Goal: Task Accomplishment & Management: Use online tool/utility

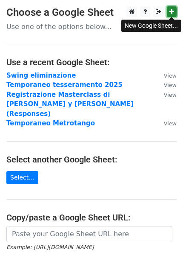
click at [171, 10] on icon at bounding box center [172, 12] width 5 height 6
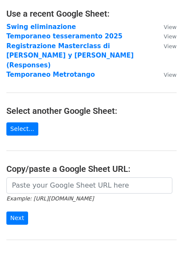
scroll to position [64, 0]
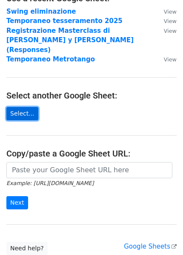
click at [22, 107] on link "Select..." at bounding box center [22, 113] width 32 height 13
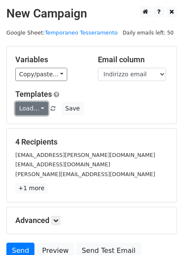
click at [39, 105] on link "Load..." at bounding box center [31, 108] width 33 height 13
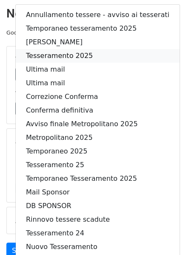
click at [48, 53] on link "Tesseramento 2025" at bounding box center [98, 56] width 164 height 14
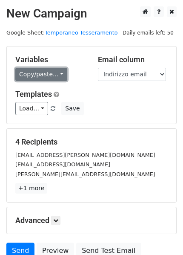
click at [57, 72] on link "Copy/paste..." at bounding box center [41, 74] width 52 height 13
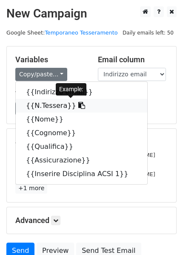
click at [40, 104] on link "{{N.Tessera}}" at bounding box center [82, 106] width 132 height 14
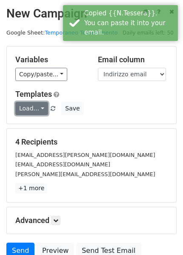
click at [38, 104] on link "Load..." at bounding box center [31, 108] width 33 height 13
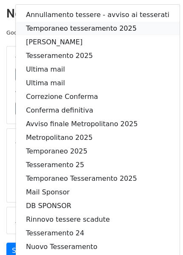
click at [63, 30] on link "Temporaneo tesseramento 2025" at bounding box center [98, 29] width 164 height 14
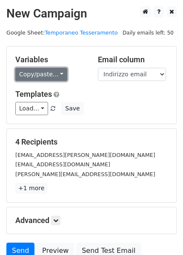
click at [57, 73] on link "Copy/paste..." at bounding box center [41, 74] width 52 height 13
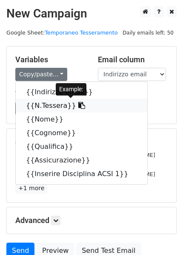
click at [37, 109] on link "{{N.Tessera}}" at bounding box center [82, 106] width 132 height 14
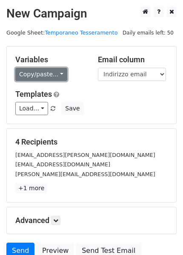
click at [54, 73] on link "Copy/paste..." at bounding box center [41, 74] width 52 height 13
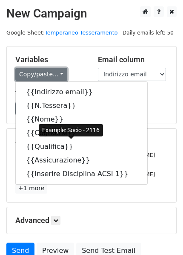
scroll to position [64, 0]
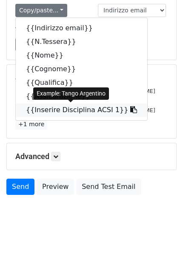
click at [130, 107] on icon at bounding box center [133, 109] width 7 height 7
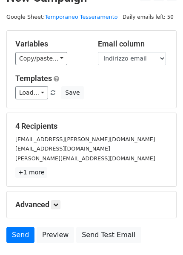
scroll to position [0, 0]
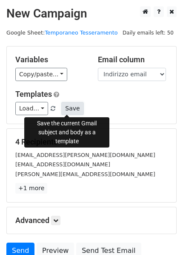
click at [65, 110] on button "Save" at bounding box center [72, 108] width 22 height 13
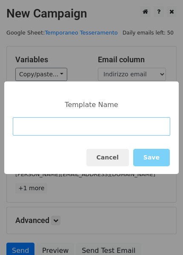
click at [74, 131] on input at bounding box center [92, 126] width 158 height 18
paste input "Tesseramento CADET-ACSI-FAItango 2025"
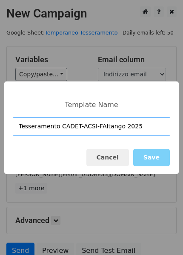
click at [129, 126] on input "Tesseramento CADET-ACSI-FAItango 2025" at bounding box center [92, 126] width 158 height 18
type input "Tesseramento CADET-ACSI-FAItango 2026"
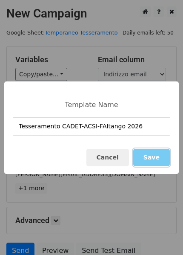
click at [158, 155] on button "Save" at bounding box center [151, 157] width 37 height 17
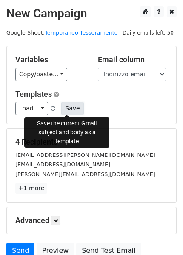
click at [68, 106] on button "Save" at bounding box center [72, 108] width 22 height 13
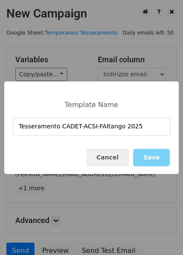
click at [128, 126] on input "Tesseramento CADET-ACSI-FAItango 2025" at bounding box center [92, 126] width 158 height 18
type input "Tesseramento CADET-ACSI-FAItango 2026"
click at [149, 155] on button "Save" at bounding box center [151, 157] width 37 height 17
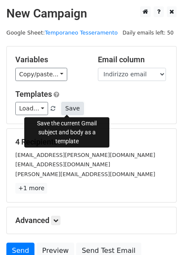
click at [67, 107] on button "Save" at bounding box center [72, 108] width 22 height 13
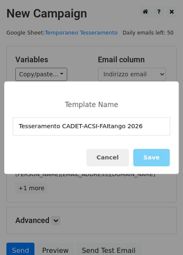
click at [18, 125] on input "Tesseramento CADET-ACSI-FAItango 2026" at bounding box center [92, 126] width 158 height 18
type input "Tesseramento CADET-ACSI-FAItango 2026"
click at [162, 159] on button "Save" at bounding box center [151, 157] width 37 height 17
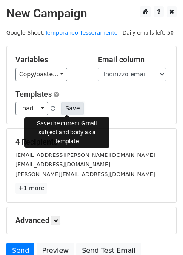
click at [64, 107] on button "Save" at bounding box center [72, 108] width 22 height 13
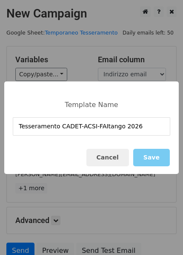
type input "Tesseramento CADET-ACSI-FAItango 2026"
click at [150, 154] on button "Save" at bounding box center [151, 157] width 37 height 17
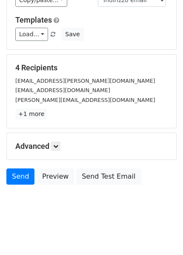
scroll to position [75, 0]
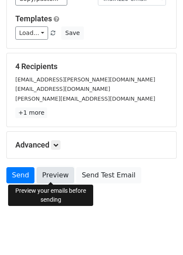
click at [50, 175] on link "Preview" at bounding box center [56, 175] width 38 height 16
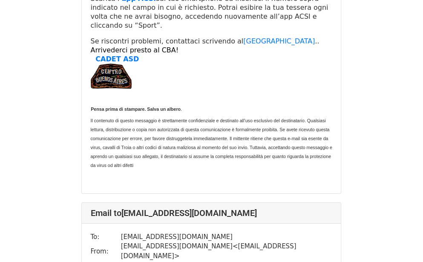
scroll to position [107, 0]
